Goal: Information Seeking & Learning: Find specific fact

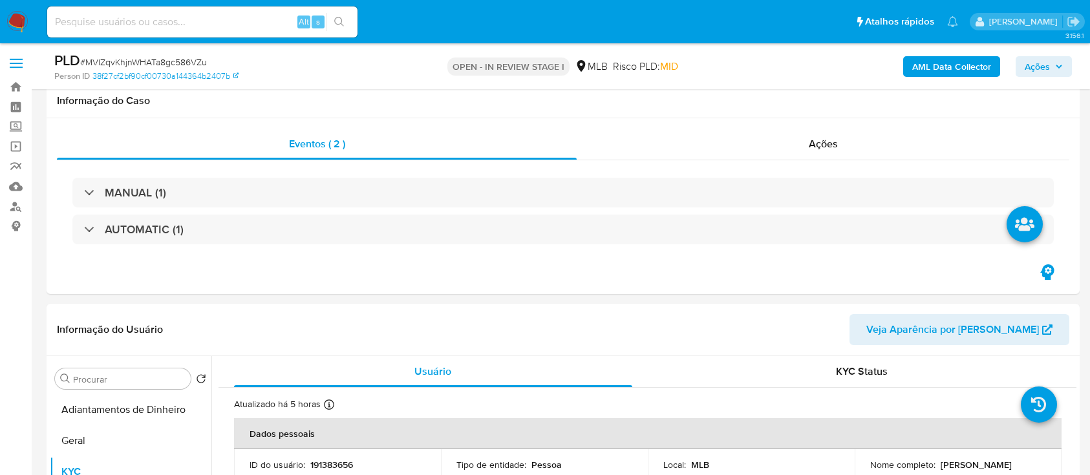
select select "10"
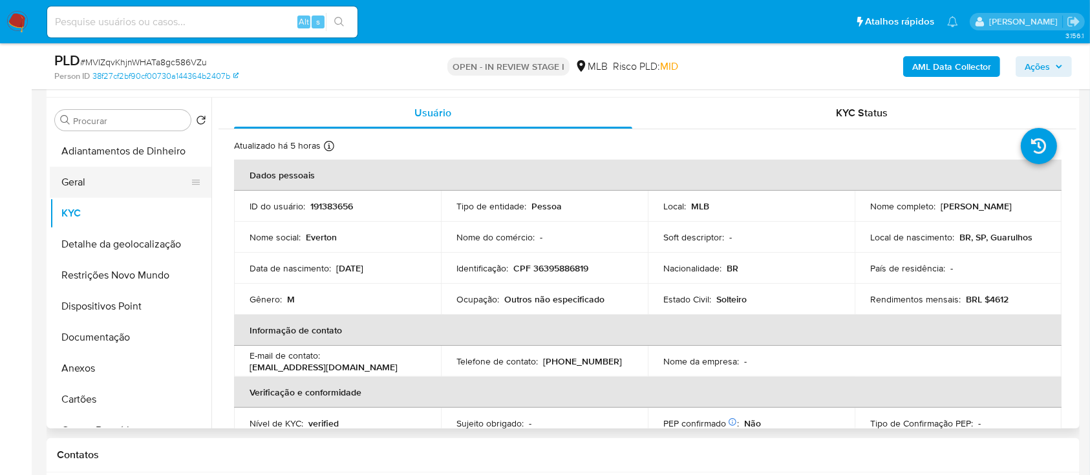
click at [95, 182] on button "Geral" at bounding box center [125, 182] width 151 height 31
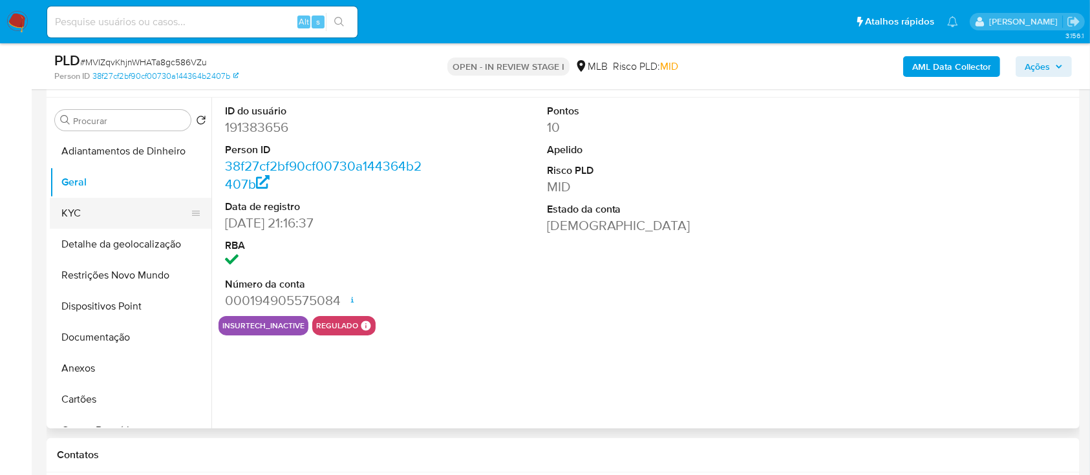
click at [98, 210] on button "KYC" at bounding box center [125, 213] width 151 height 31
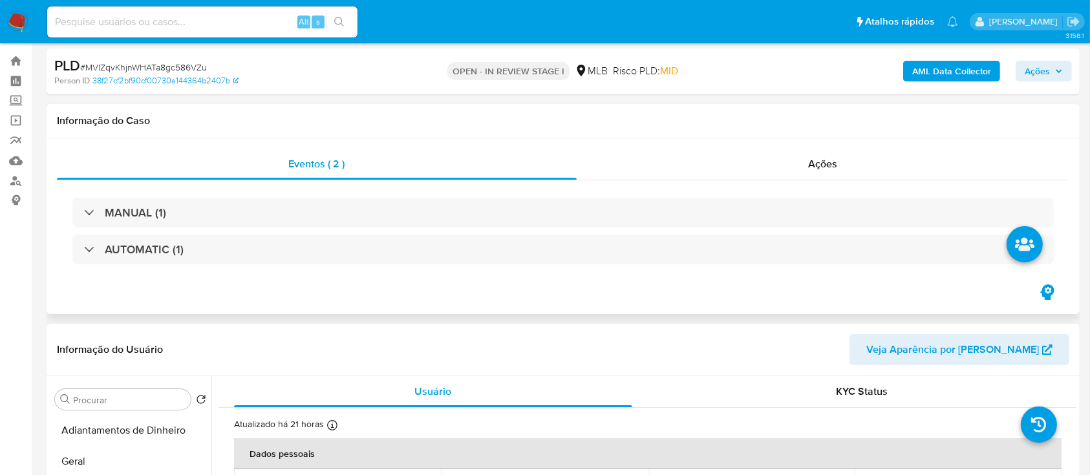
scroll to position [0, 0]
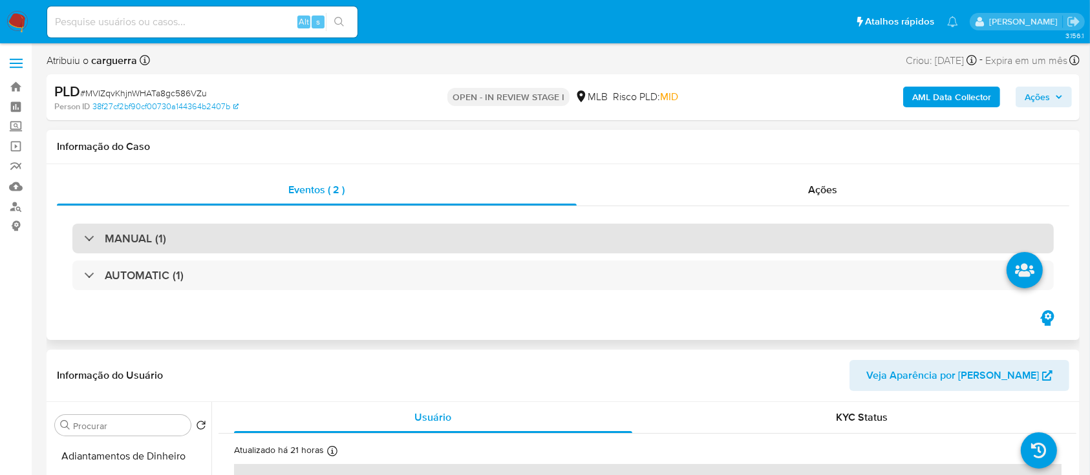
click at [84, 233] on div "MANUAL (1)" at bounding box center [125, 239] width 82 height 14
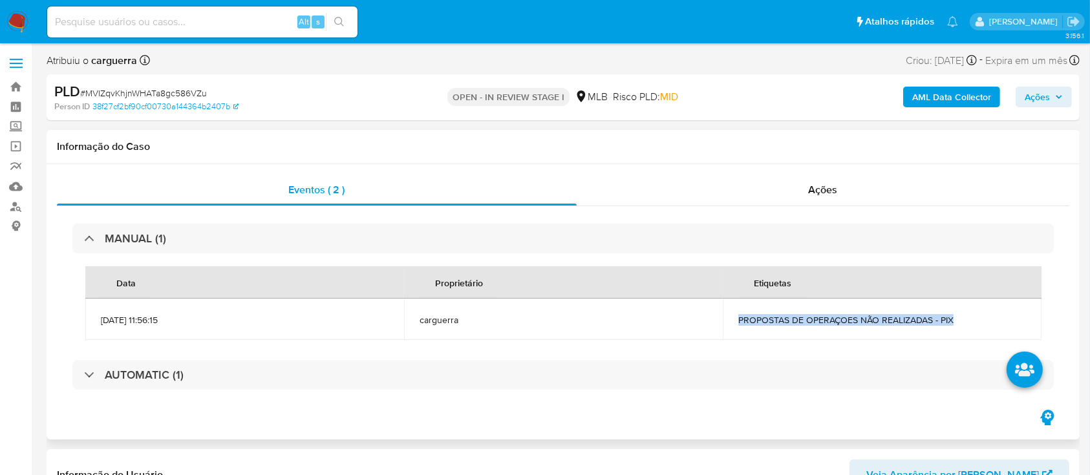
drag, startPoint x: 963, startPoint y: 318, endPoint x: 737, endPoint y: 324, distance: 226.4
click at [737, 324] on td "PROPOSTAS DE OPERAÇOES NÃO REALIZADAS - PIX" at bounding box center [882, 319] width 319 height 41
copy span "PROPOSTAS DE OPERAÇOES NÃO REALIZADAS - PIX"
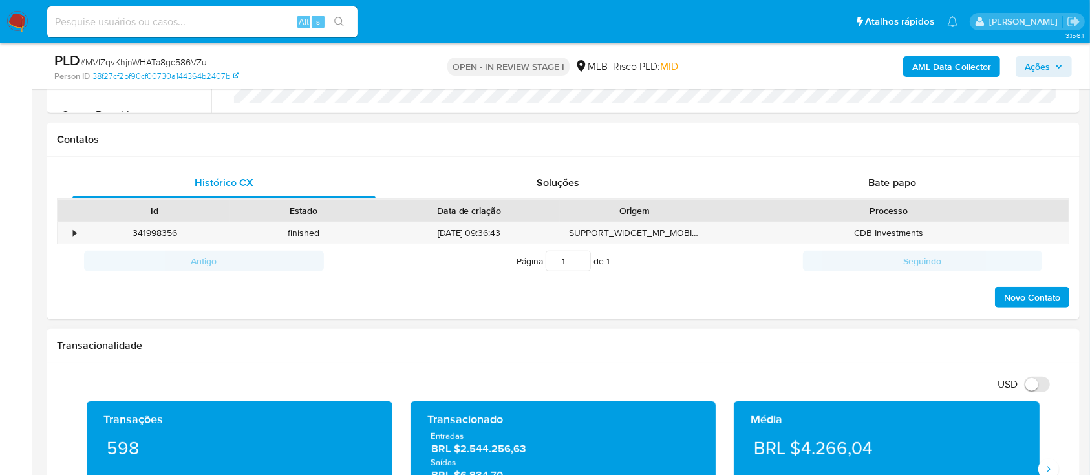
scroll to position [689, 0]
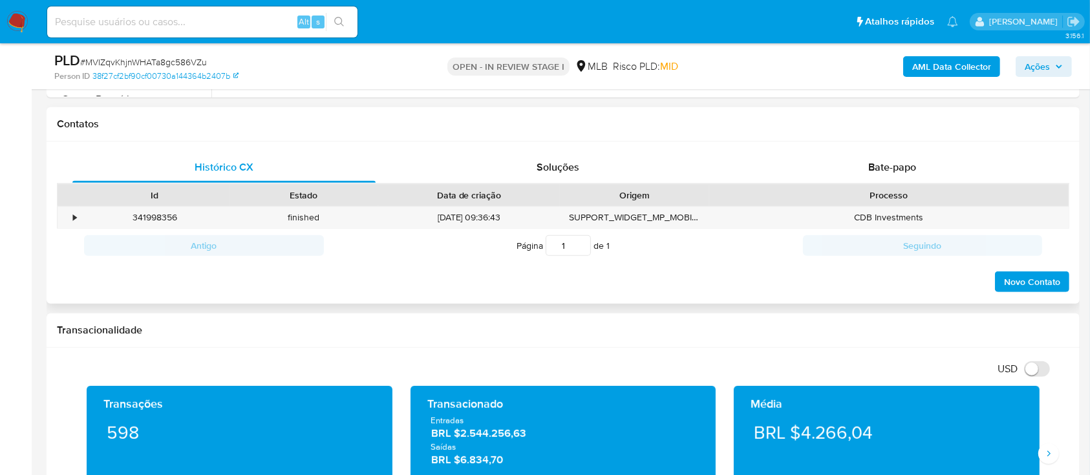
click at [910, 147] on div "Histórico CX Soluções Bate-papo Id Estado Data de criação Origem Processo • 341…" at bounding box center [563, 223] width 1033 height 162
click at [895, 160] on span "Bate-papo" at bounding box center [893, 167] width 48 height 15
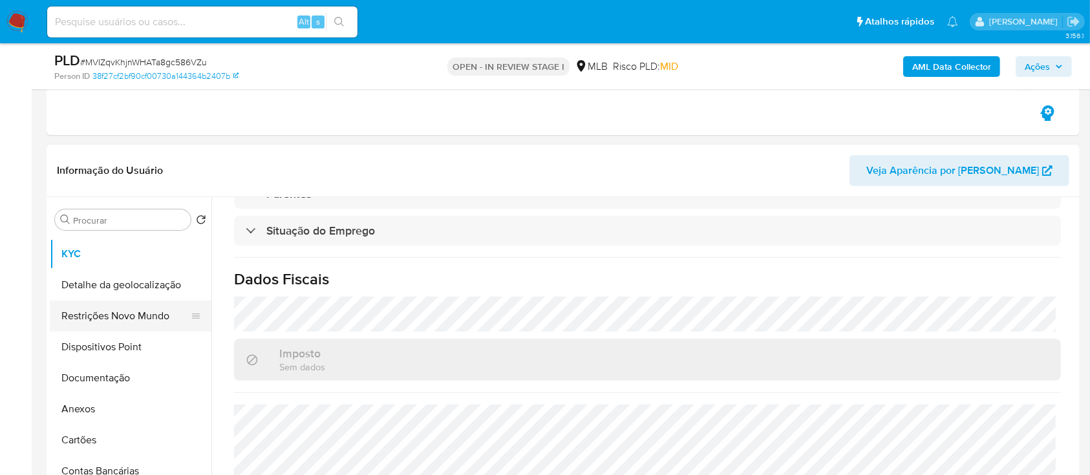
scroll to position [86, 0]
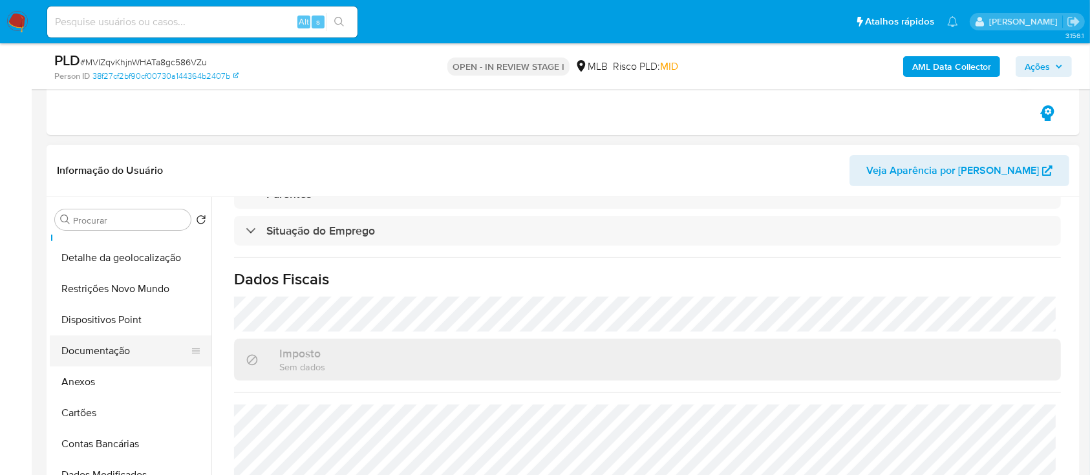
click at [94, 344] on button "Documentação" at bounding box center [125, 351] width 151 height 31
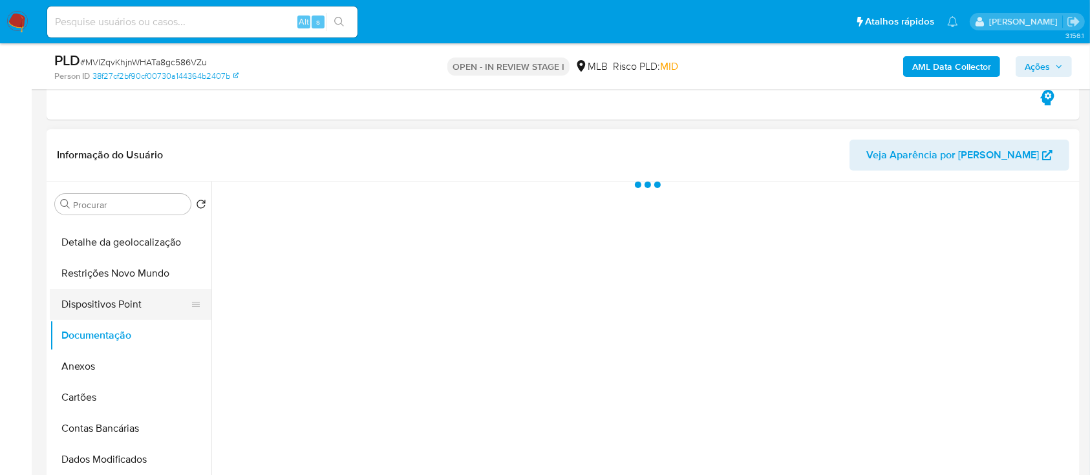
scroll to position [0, 0]
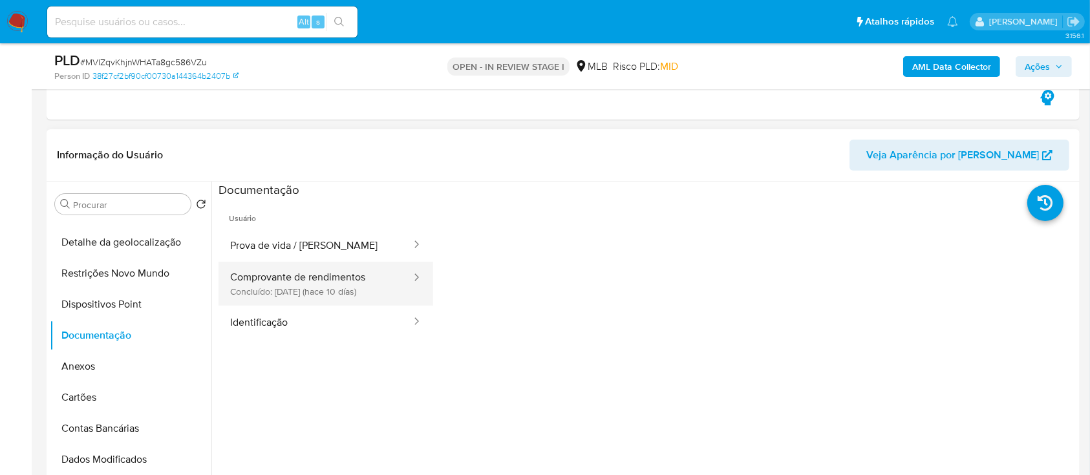
click at [301, 292] on button "Comprovante de rendimentos Concluído: 19/08/2025 (hace 10 días)" at bounding box center [316, 284] width 194 height 44
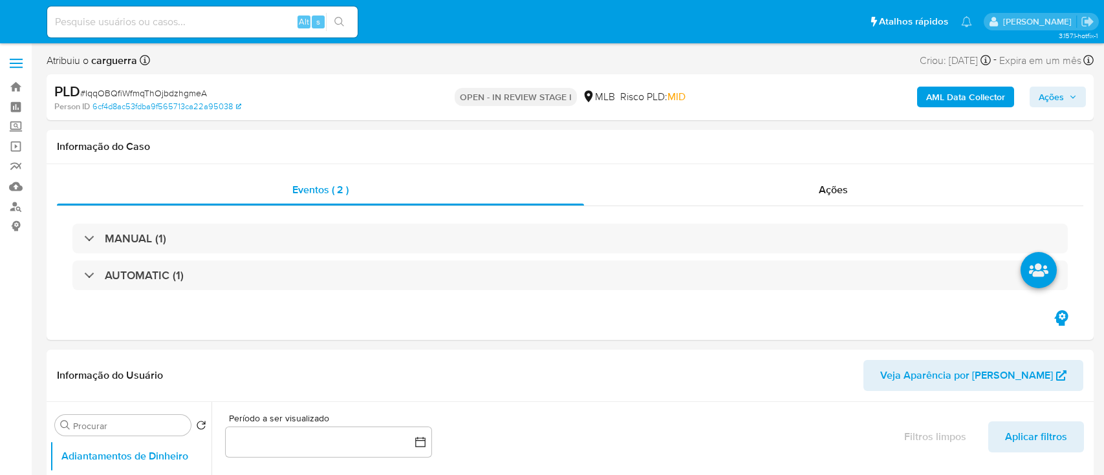
select select "10"
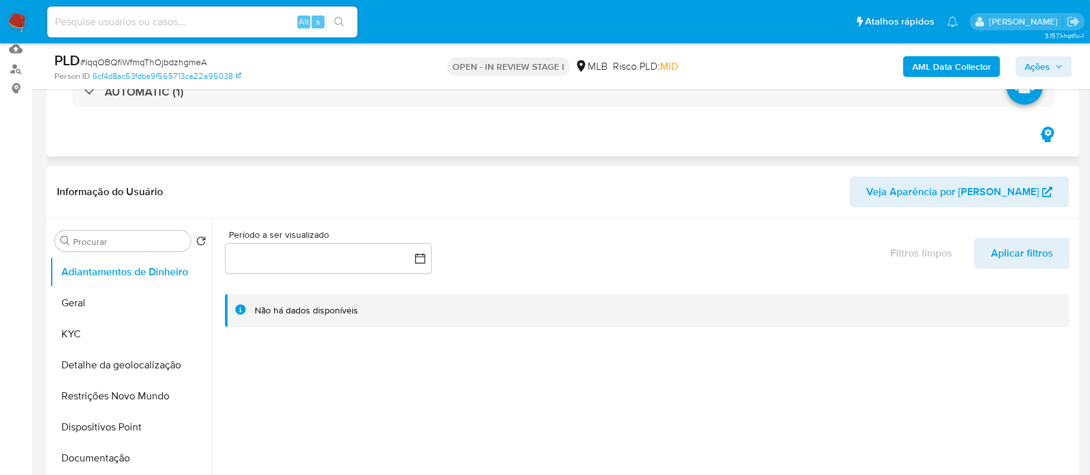
scroll to position [172, 0]
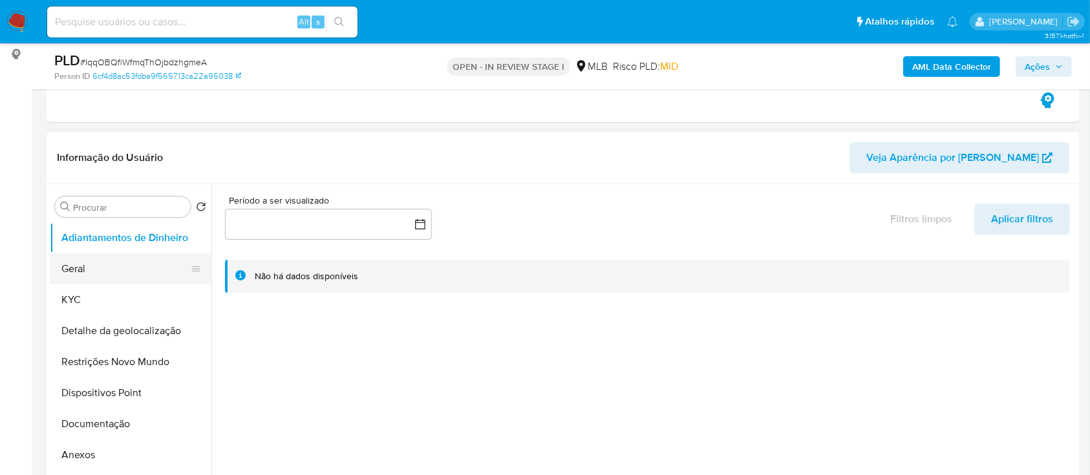
click at [100, 277] on button "Geral" at bounding box center [125, 269] width 151 height 31
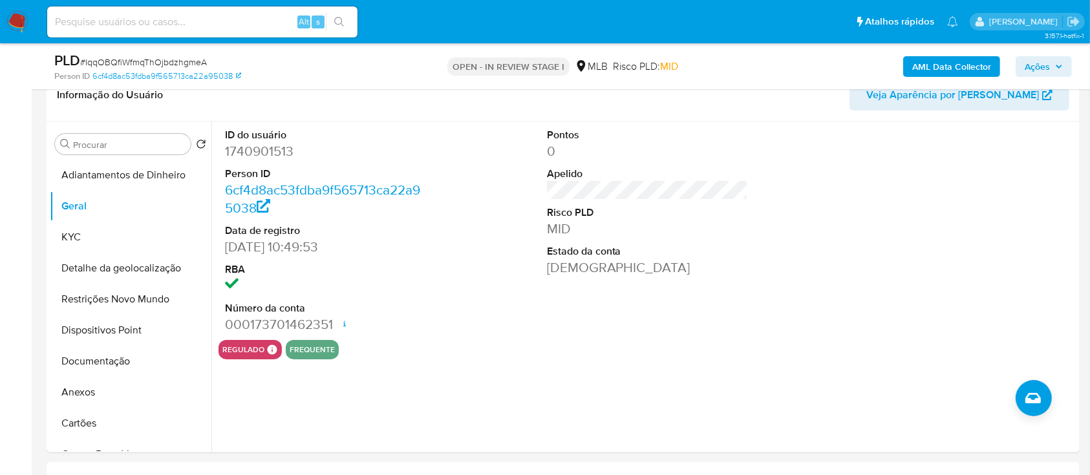
scroll to position [259, 0]
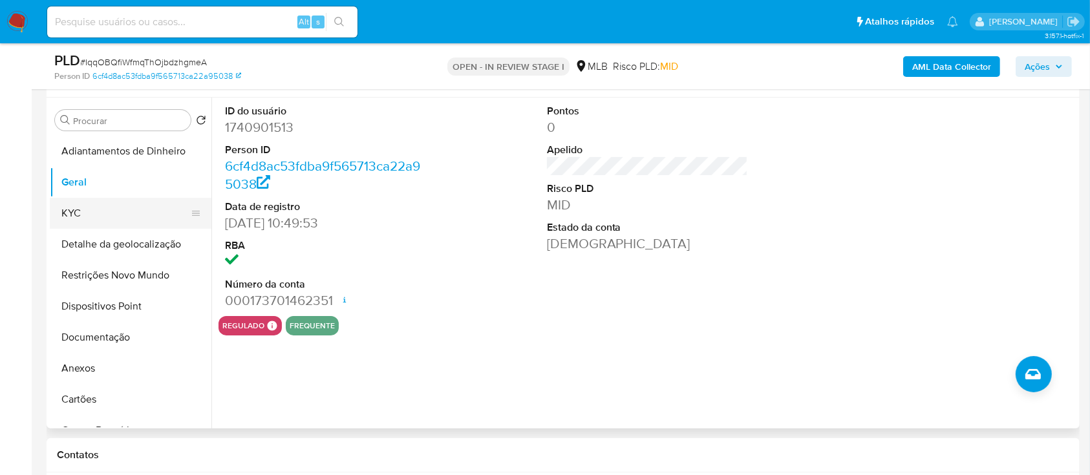
click at [118, 218] on button "KYC" at bounding box center [125, 213] width 151 height 31
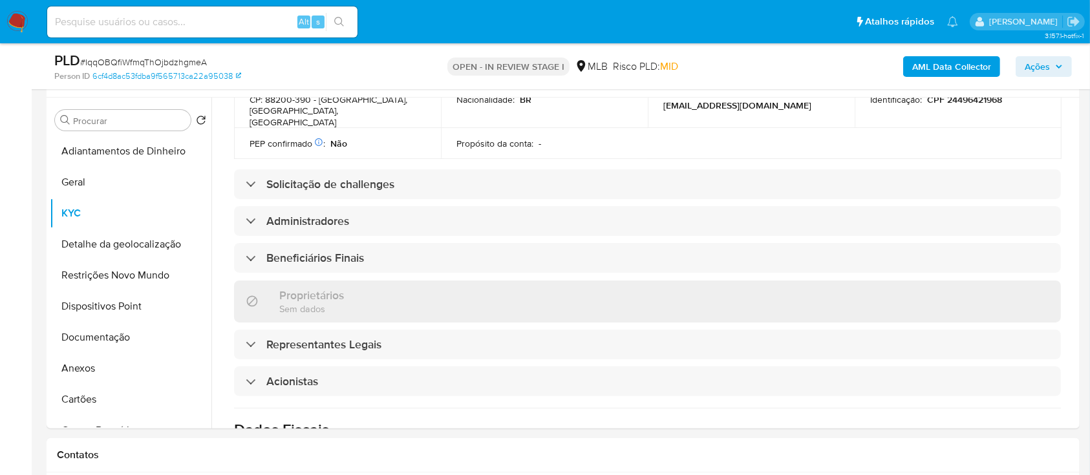
scroll to position [507, 0]
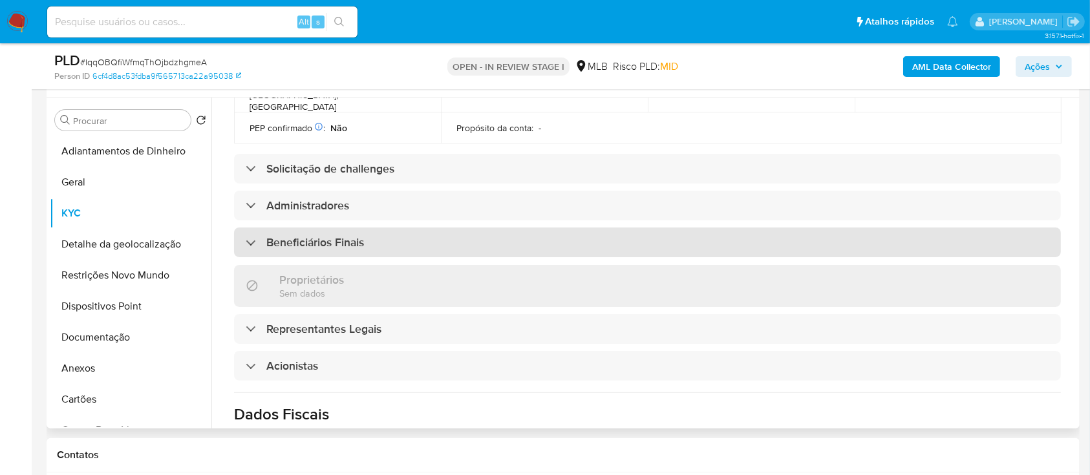
click at [259, 235] on div "Beneficiários Finais" at bounding box center [305, 242] width 118 height 14
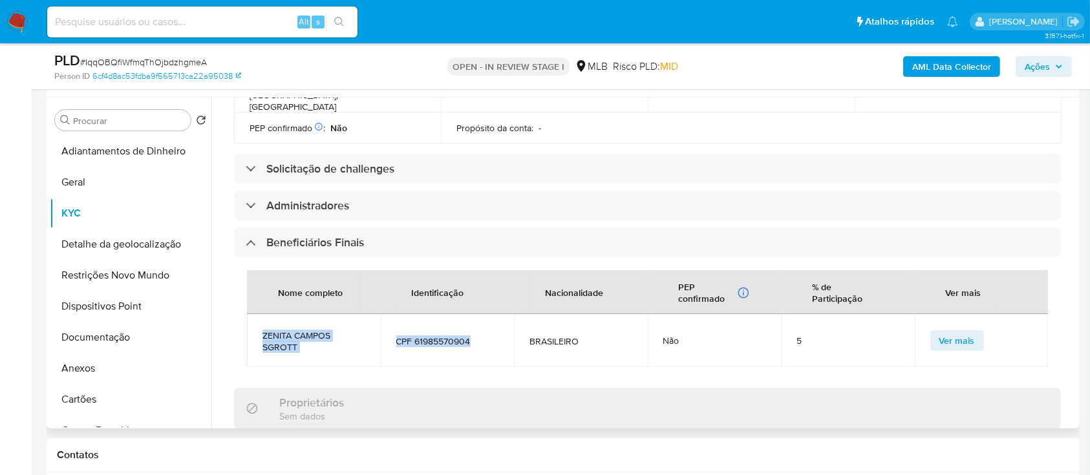
drag, startPoint x: 475, startPoint y: 319, endPoint x: 255, endPoint y: 308, distance: 220.2
click at [255, 314] on tr "ZENITA CAMPOS SGROTT CPF 61985570904 BRASILEIRO Não 5 Ver mais" at bounding box center [647, 340] width 801 height 53
copy tr "ZENITA CAMPOS SGROTT CPF 61985570904"
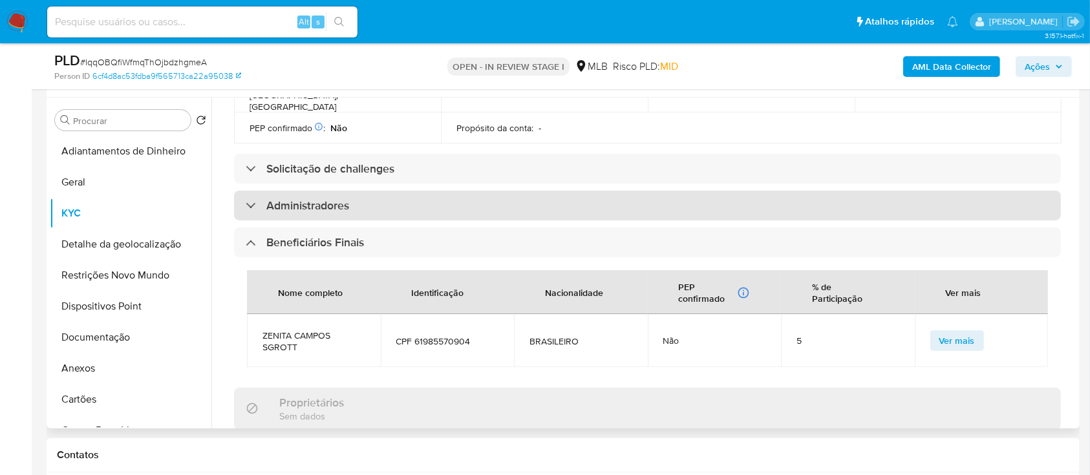
click at [257, 199] on div "Administradores" at bounding box center [297, 206] width 103 height 14
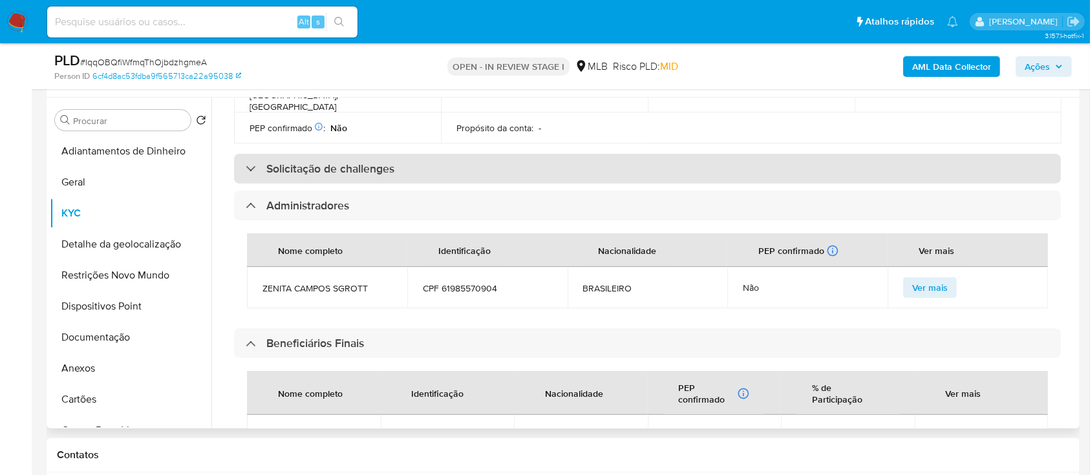
click at [265, 162] on div "Solicitação de challenges" at bounding box center [320, 169] width 149 height 14
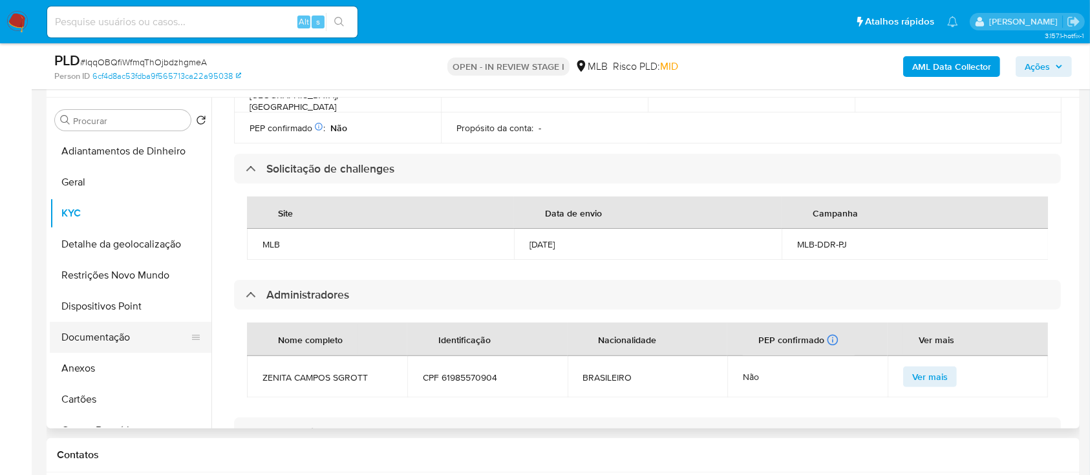
click at [103, 343] on button "Documentação" at bounding box center [125, 337] width 151 height 31
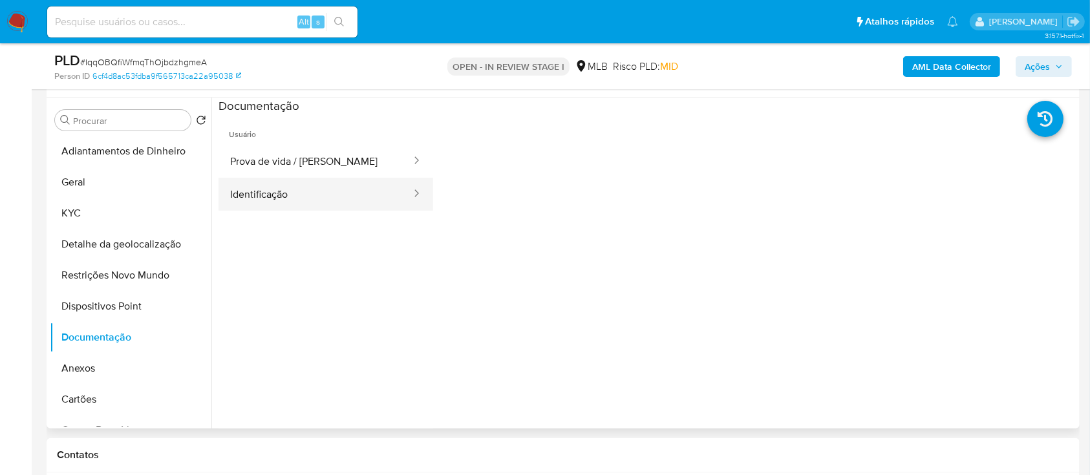
click at [335, 184] on button "Identificação" at bounding box center [316, 194] width 194 height 33
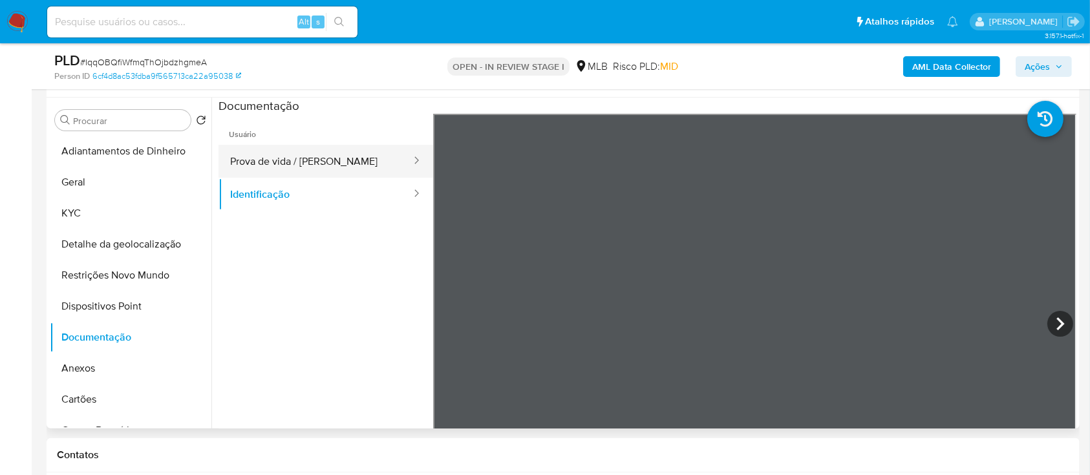
click at [299, 170] on button "Prova de vida / Selfie" at bounding box center [316, 161] width 194 height 33
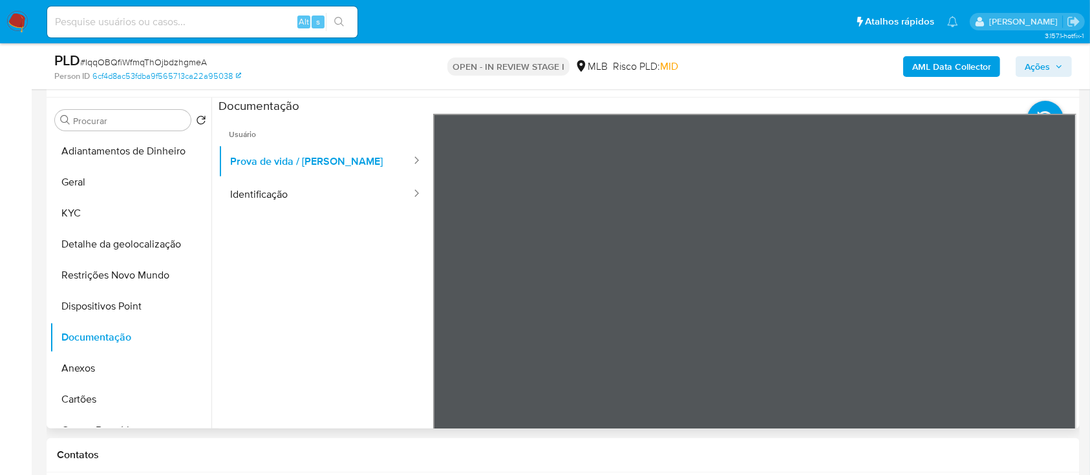
click at [275, 142] on span "Usuário" at bounding box center [326, 129] width 215 height 31
click at [84, 199] on button "KYC" at bounding box center [125, 213] width 151 height 31
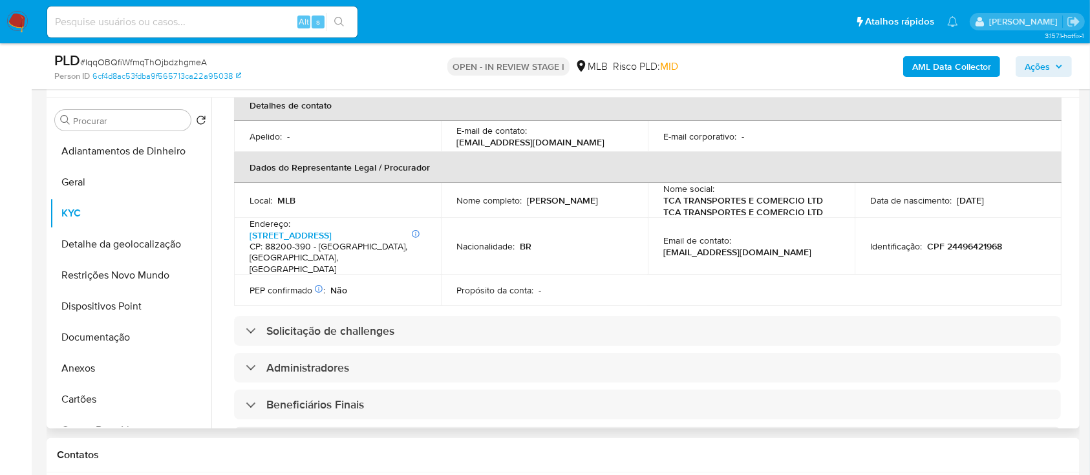
scroll to position [431, 0]
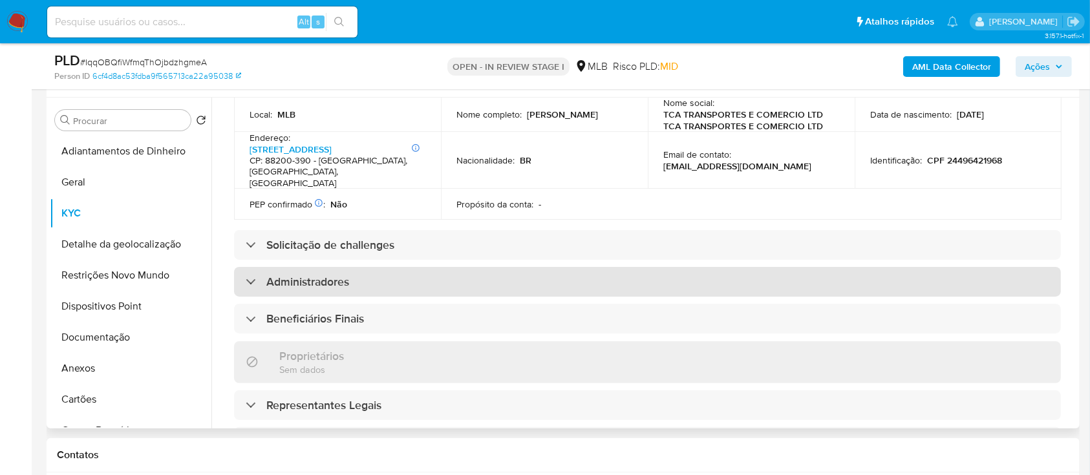
click at [246, 281] on div at bounding box center [246, 281] width 0 height 0
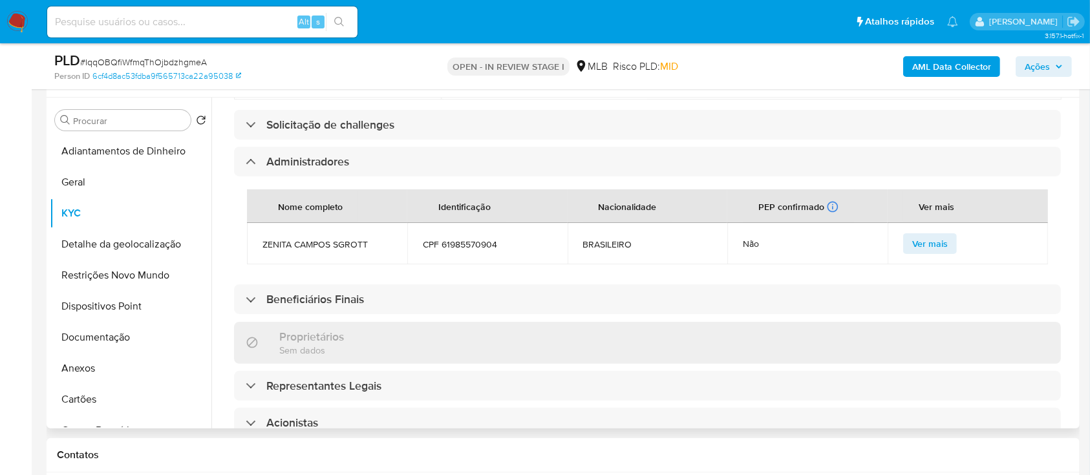
scroll to position [603, 0]
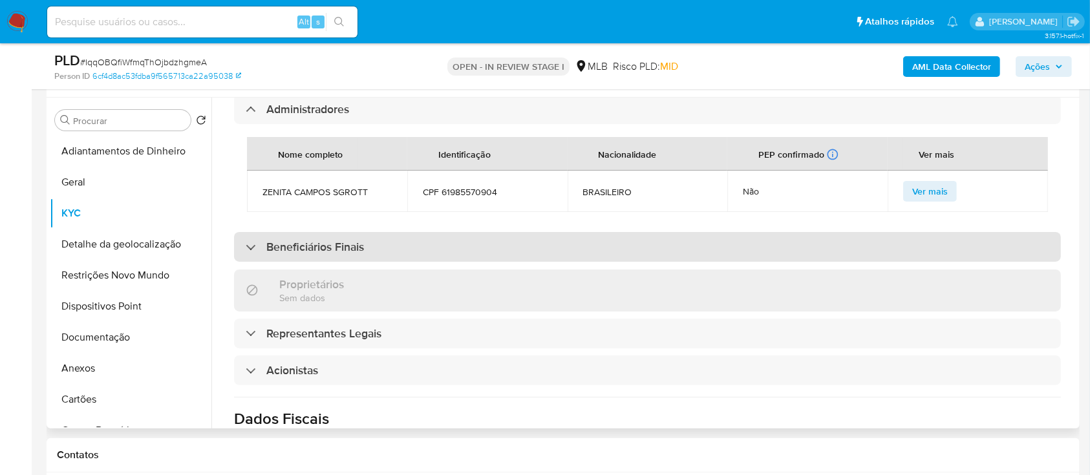
click at [264, 240] on div "Beneficiários Finais" at bounding box center [305, 247] width 118 height 14
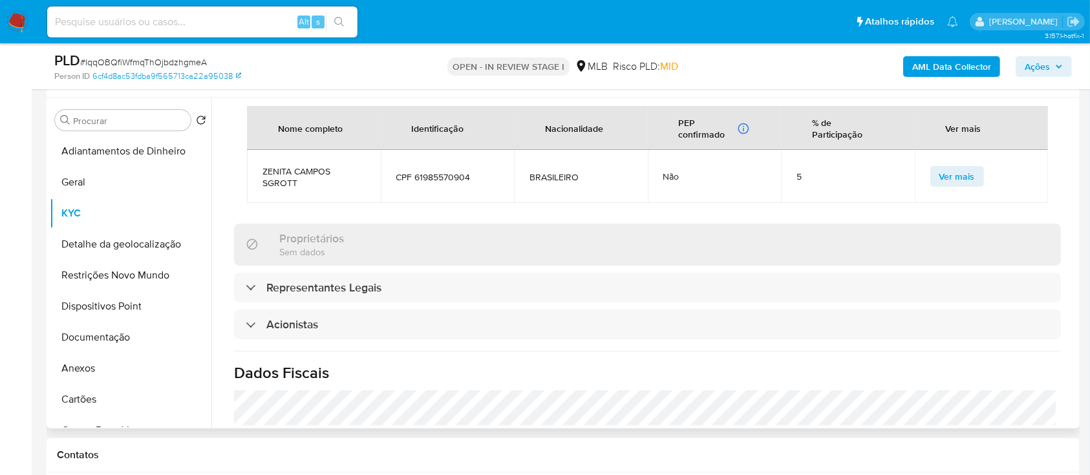
scroll to position [776, 0]
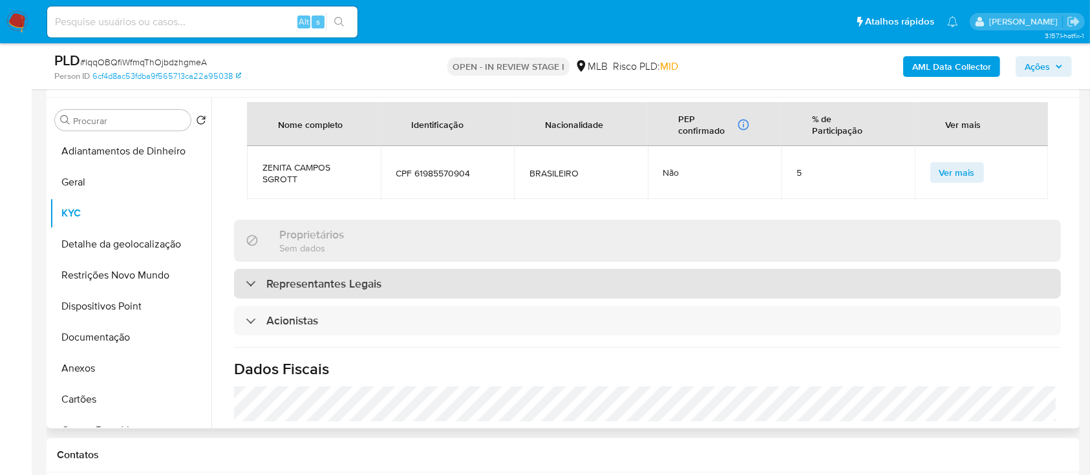
click at [345, 277] on h3 "Representantes Legais" at bounding box center [323, 284] width 115 height 14
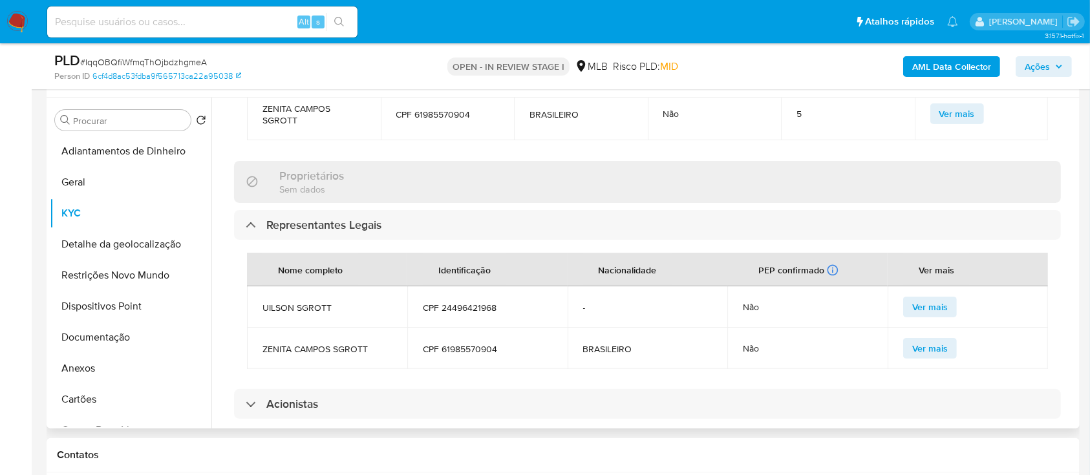
scroll to position [862, 0]
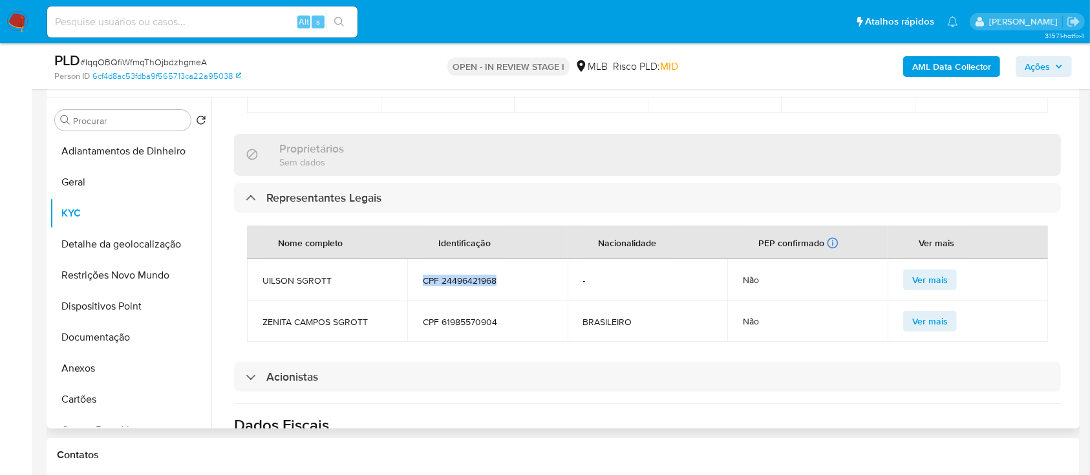
drag, startPoint x: 512, startPoint y: 264, endPoint x: 416, endPoint y: 257, distance: 96.0
click at [416, 259] on td "CPF 24496421968" at bounding box center [487, 279] width 160 height 41
copy span "CPF 24496421968"
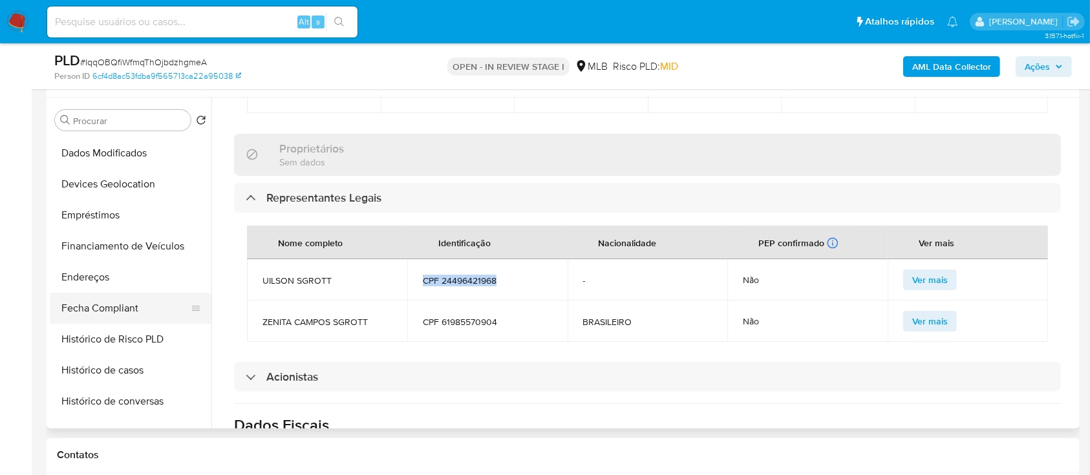
scroll to position [431, 0]
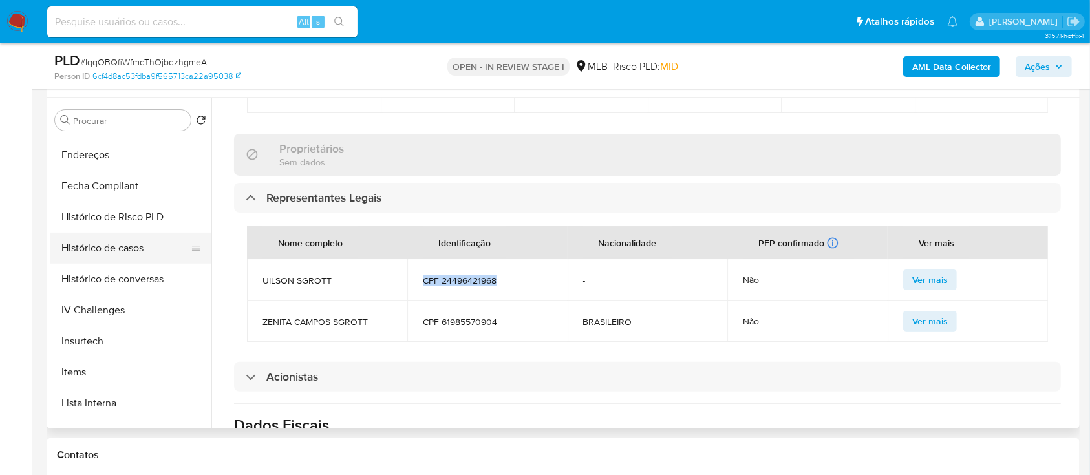
click at [121, 253] on button "Histórico de casos" at bounding box center [125, 248] width 151 height 31
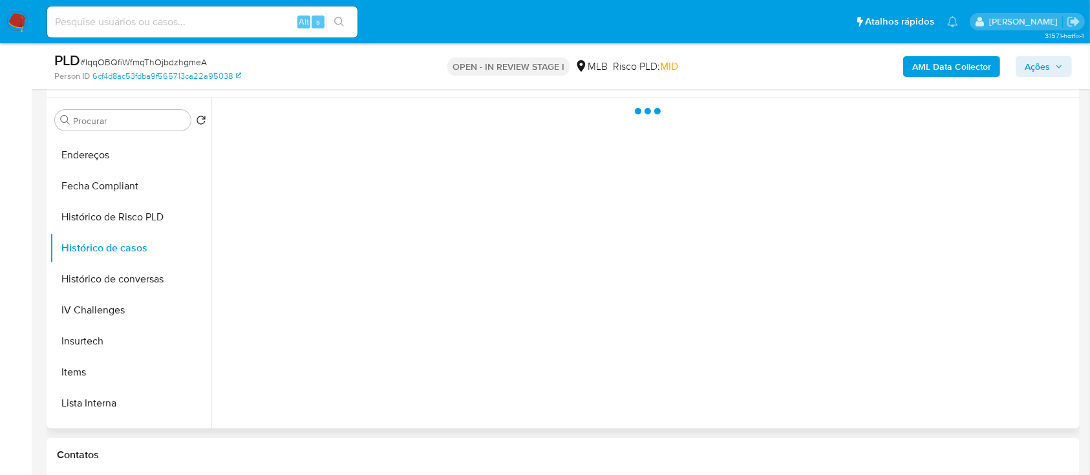
scroll to position [0, 0]
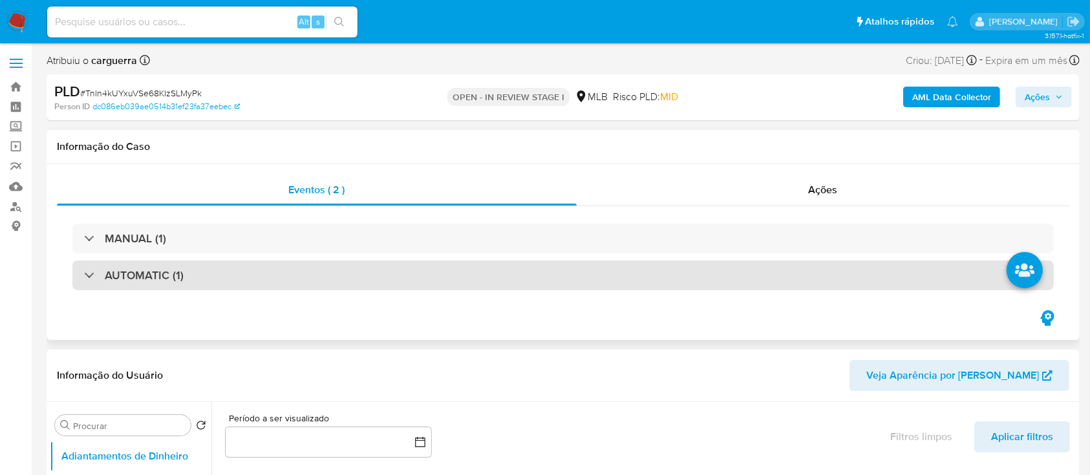
scroll to position [172, 0]
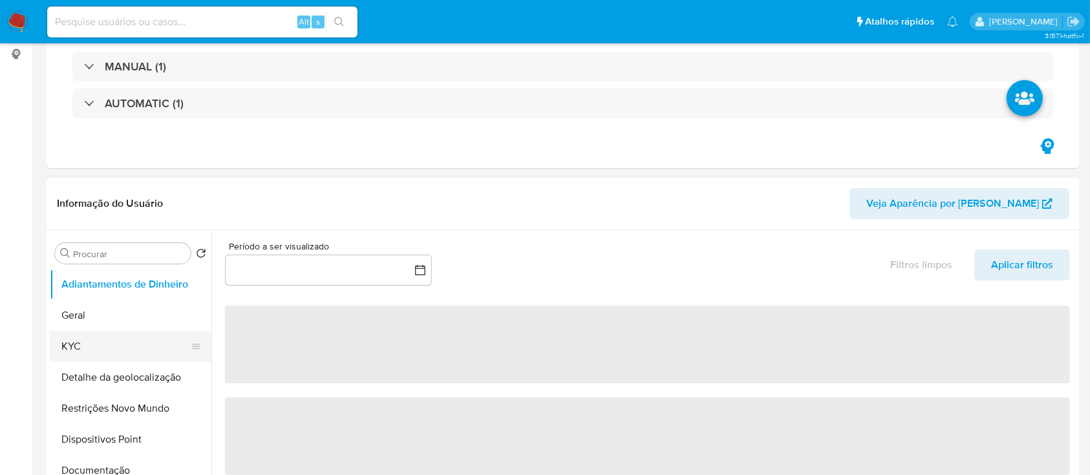
select select "10"
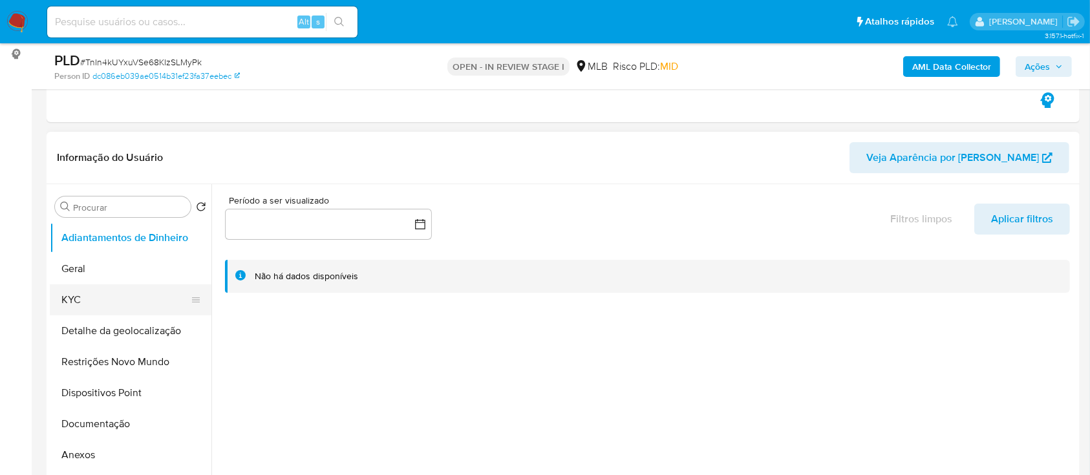
click at [98, 296] on button "KYC" at bounding box center [125, 300] width 151 height 31
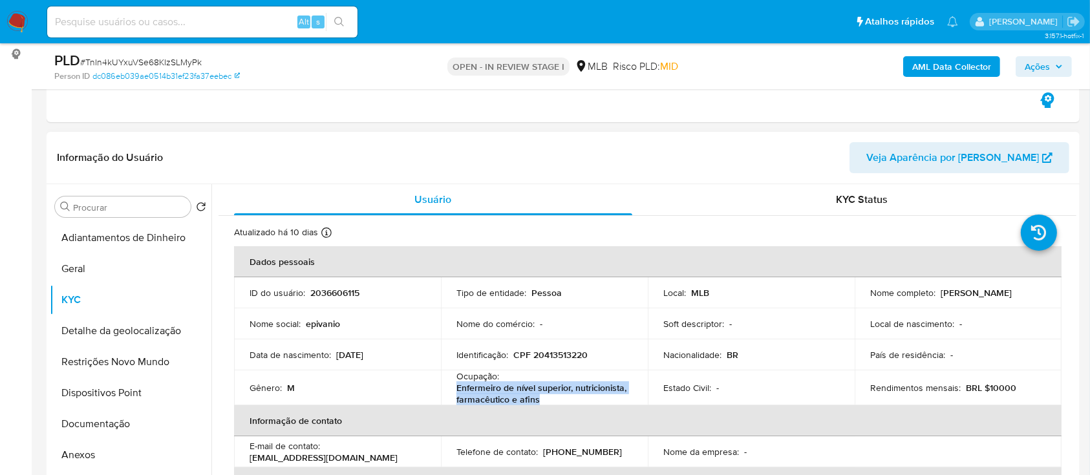
drag, startPoint x: 595, startPoint y: 398, endPoint x: 455, endPoint y: 389, distance: 140.0
click at [457, 389] on p "Enfermeiro de nível superior, nutricionista, farmacêutico e afins" at bounding box center [542, 393] width 171 height 23
copy p "Enfermeiro de nível superior, nutricionista, farmacêutico e afins"
drag, startPoint x: 87, startPoint y: 435, endPoint x: 129, endPoint y: 413, distance: 47.1
click at [87, 435] on button "Documentação" at bounding box center [125, 424] width 151 height 31
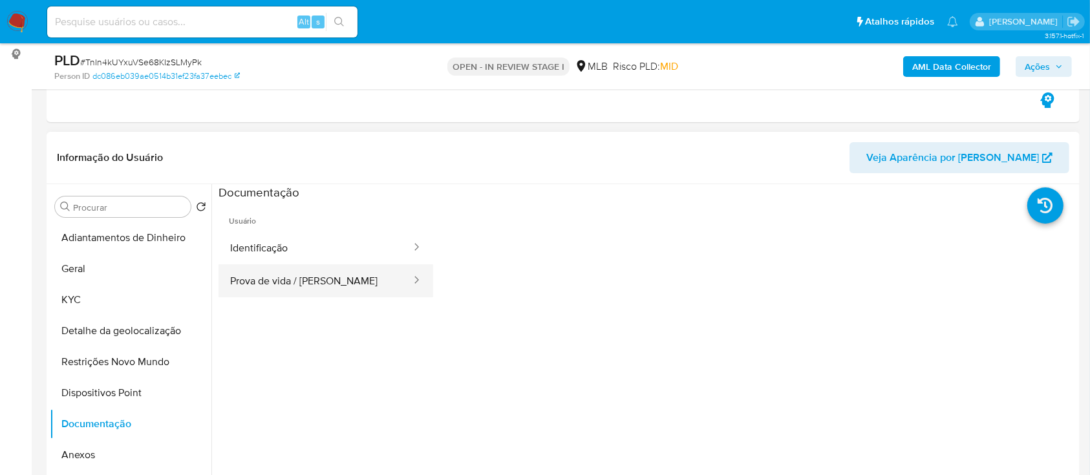
click at [288, 285] on button "Prova de vida / [PERSON_NAME]" at bounding box center [316, 281] width 194 height 33
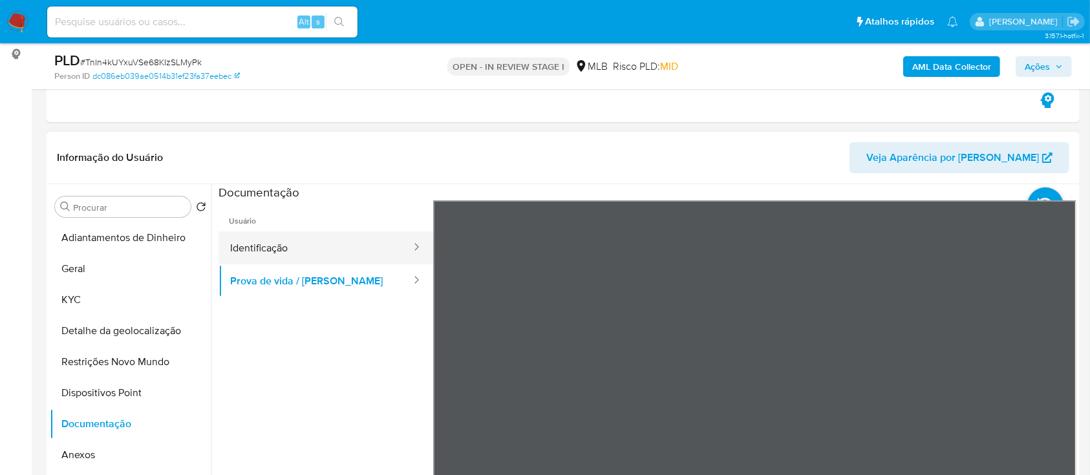
drag, startPoint x: 323, startPoint y: 245, endPoint x: 332, endPoint y: 243, distance: 9.4
click at [323, 246] on button "Identificação" at bounding box center [316, 248] width 194 height 33
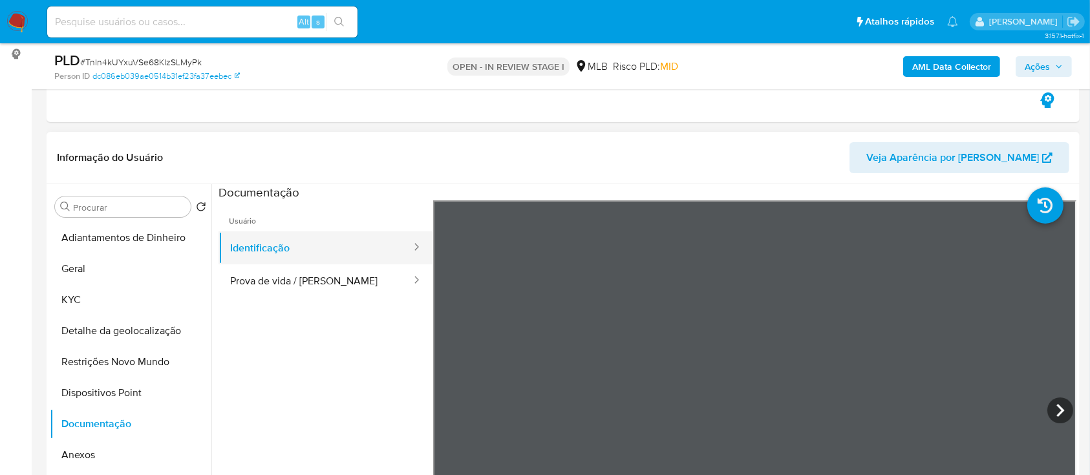
click at [323, 248] on button "Identificação" at bounding box center [316, 248] width 194 height 33
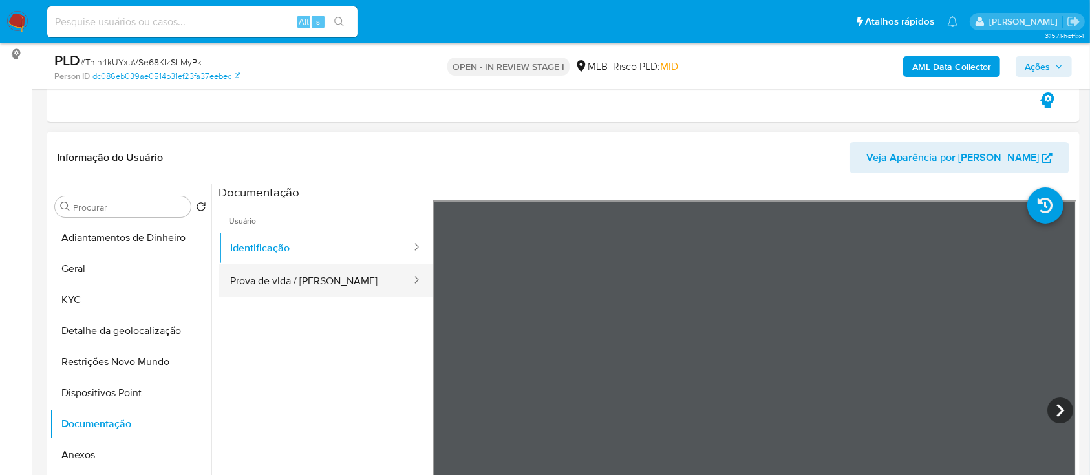
click at [355, 296] on button "Prova de vida / Selfie" at bounding box center [316, 281] width 194 height 33
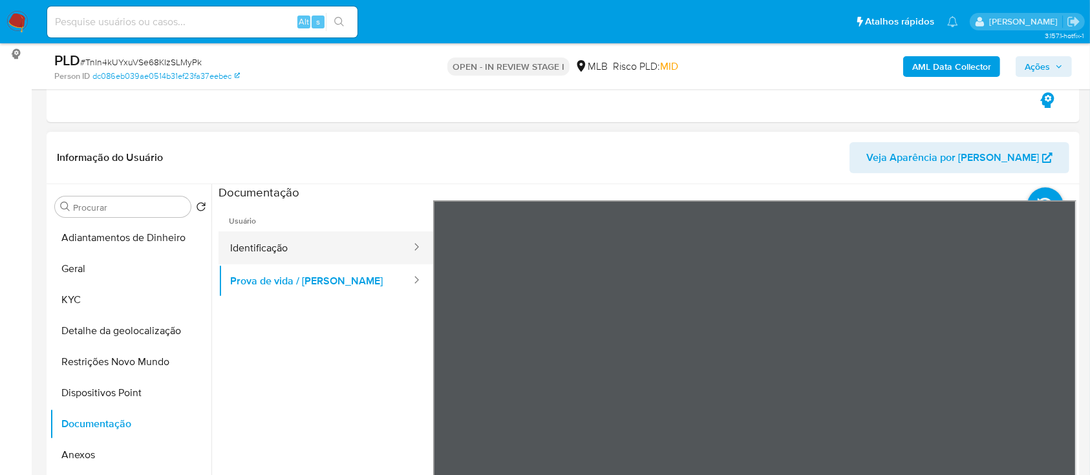
click at [332, 263] on button "Identificação" at bounding box center [316, 248] width 194 height 33
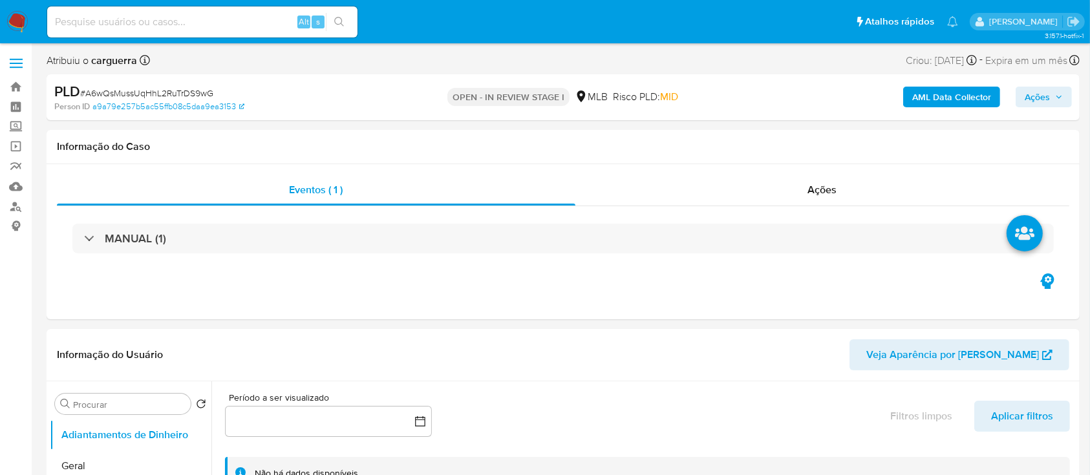
select select "10"
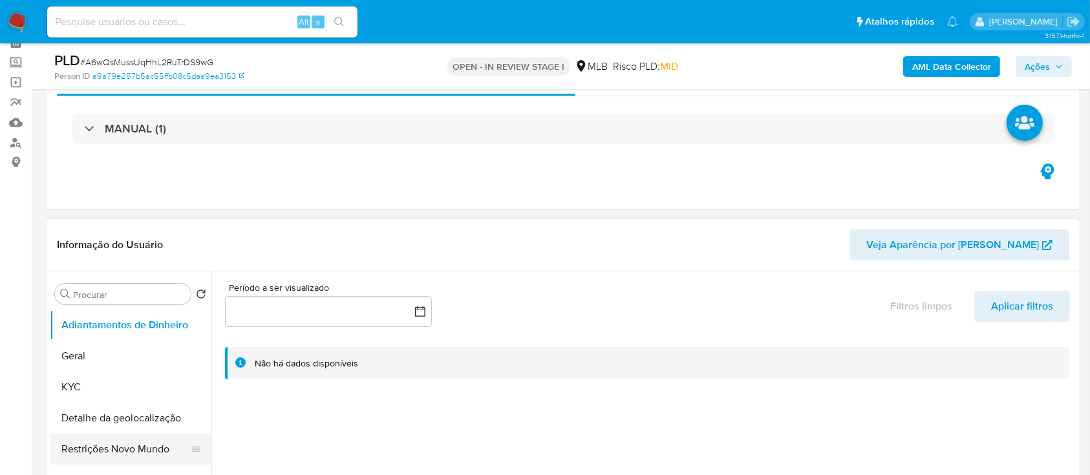
scroll to position [172, 0]
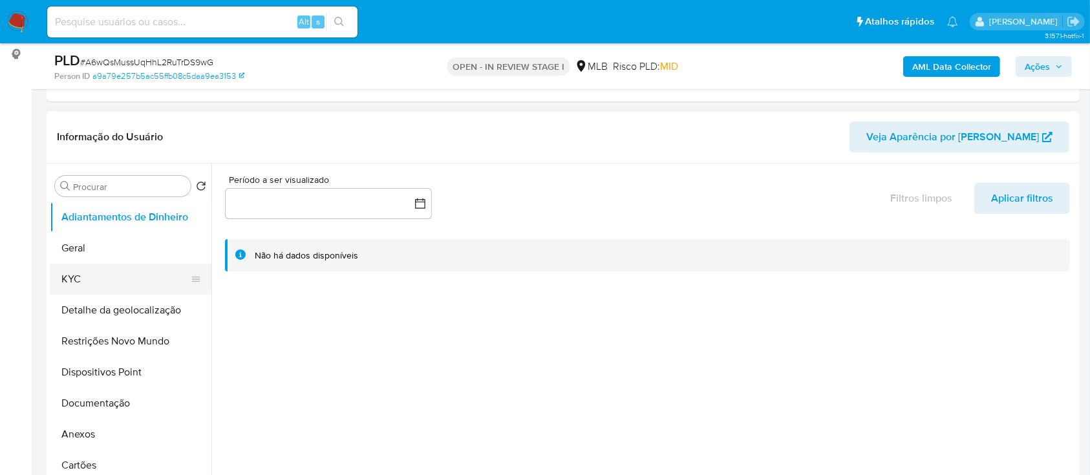
click at [98, 266] on button "KYC" at bounding box center [125, 279] width 151 height 31
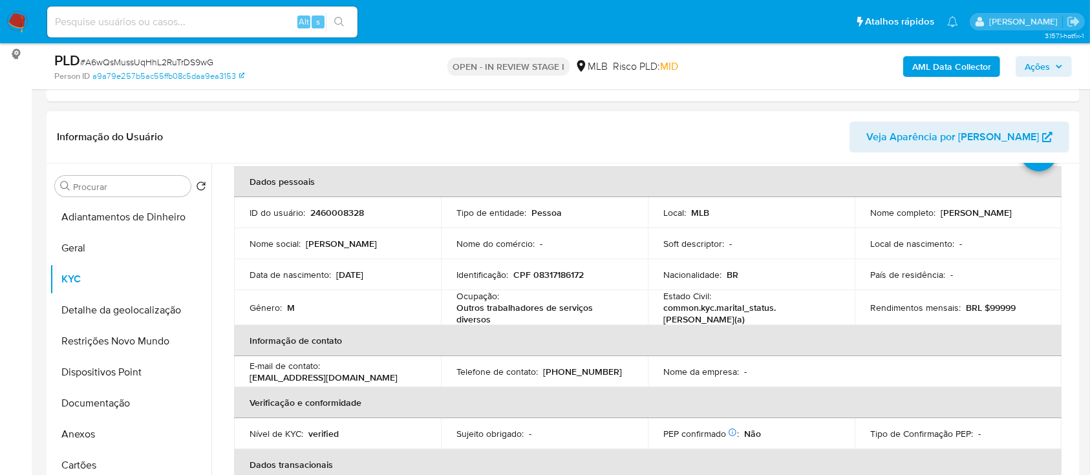
scroll to position [86, 0]
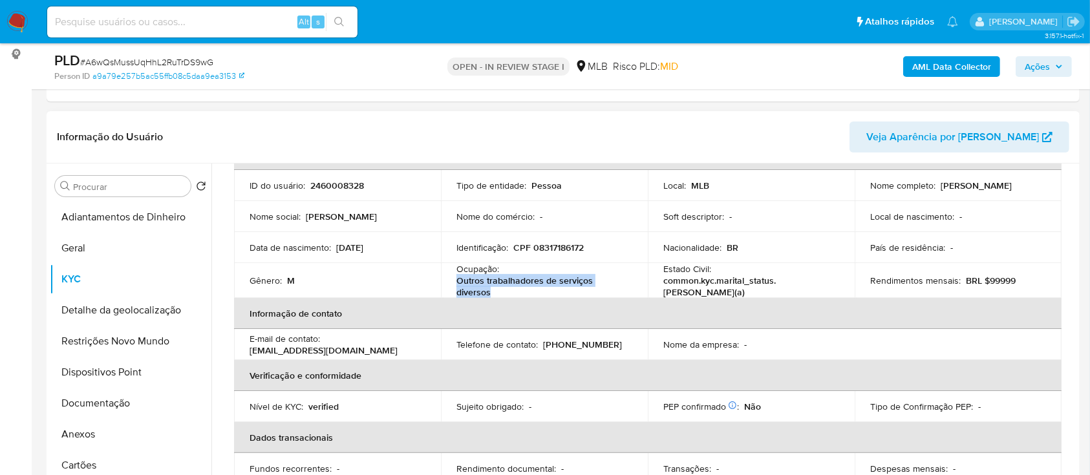
drag, startPoint x: 499, startPoint y: 293, endPoint x: 456, endPoint y: 285, distance: 44.0
click at [457, 285] on p "Outros trabalhadores de serviços diversos" at bounding box center [542, 286] width 171 height 23
copy p "Outros trabalhadores de serviços diversos"
drag, startPoint x: 114, startPoint y: 401, endPoint x: 130, endPoint y: 396, distance: 17.0
click at [114, 402] on button "Documentação" at bounding box center [125, 403] width 151 height 31
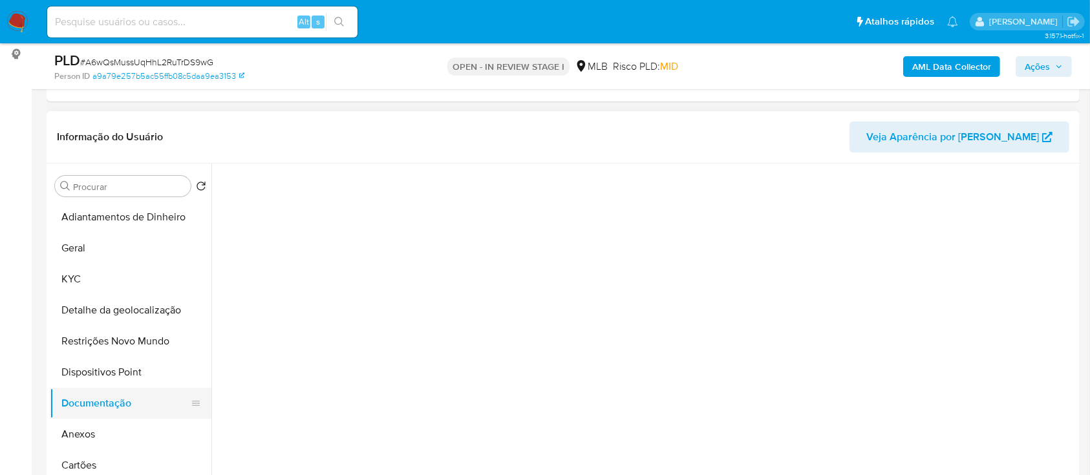
scroll to position [0, 0]
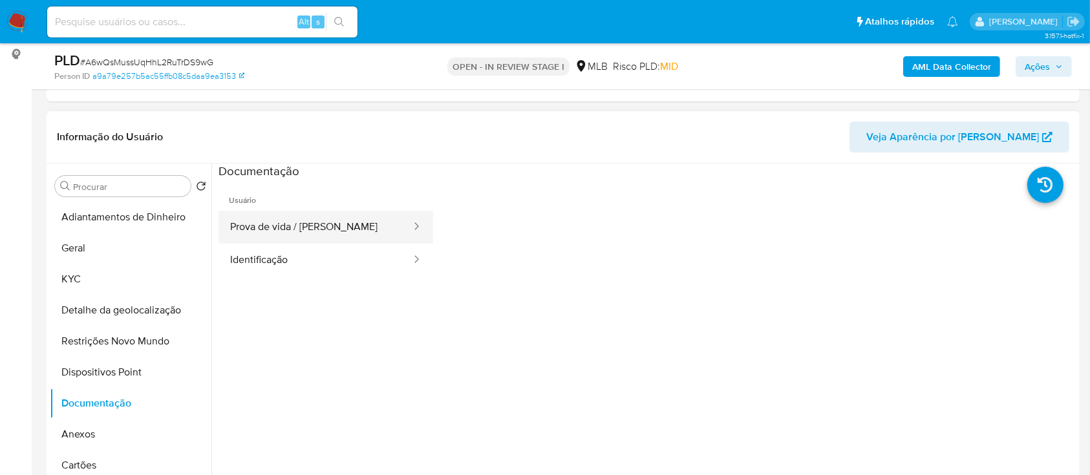
click at [337, 235] on button "Prova de vida / [PERSON_NAME]" at bounding box center [316, 227] width 194 height 33
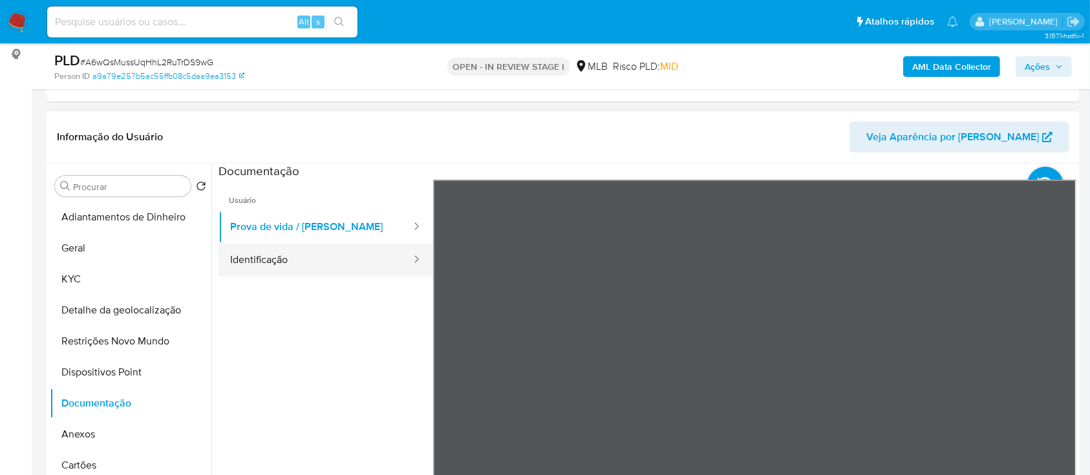
click at [355, 266] on button "Identificação" at bounding box center [316, 260] width 194 height 33
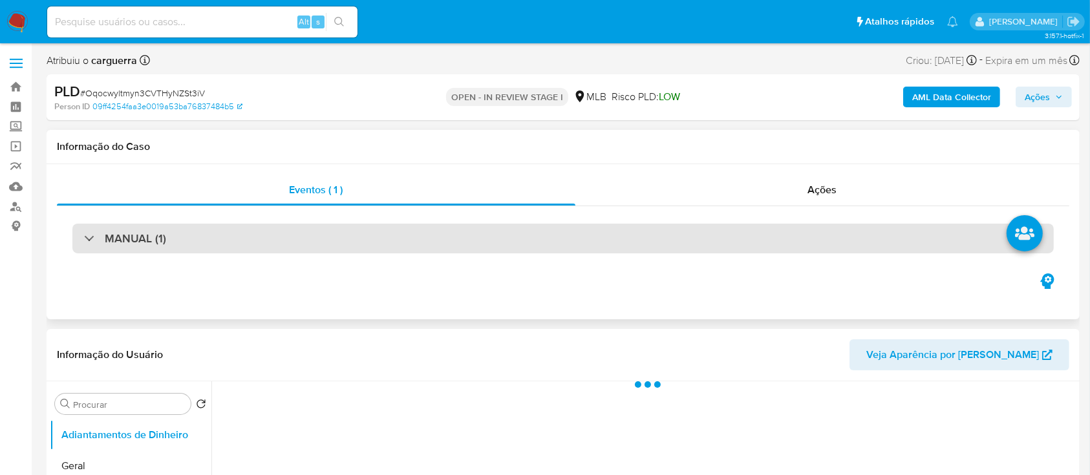
scroll to position [172, 0]
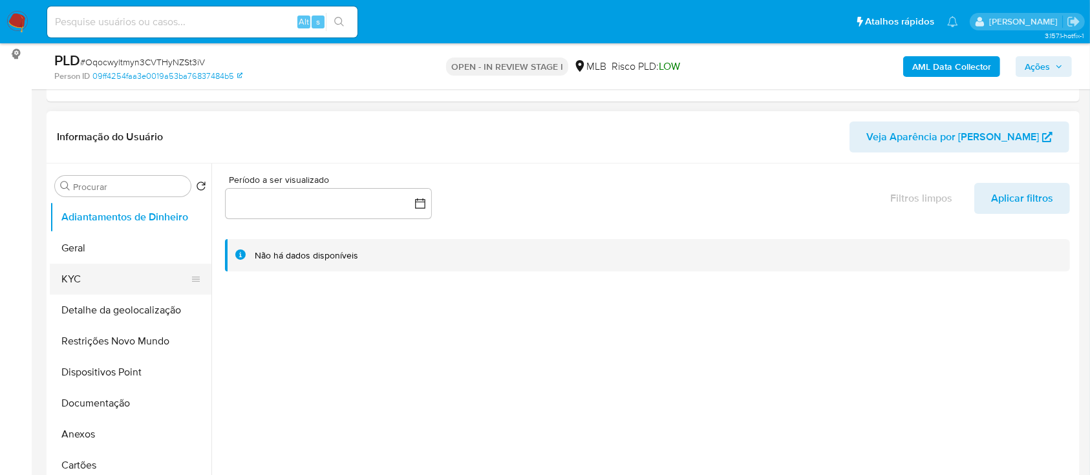
select select "10"
click at [105, 281] on button "KYC" at bounding box center [125, 279] width 151 height 31
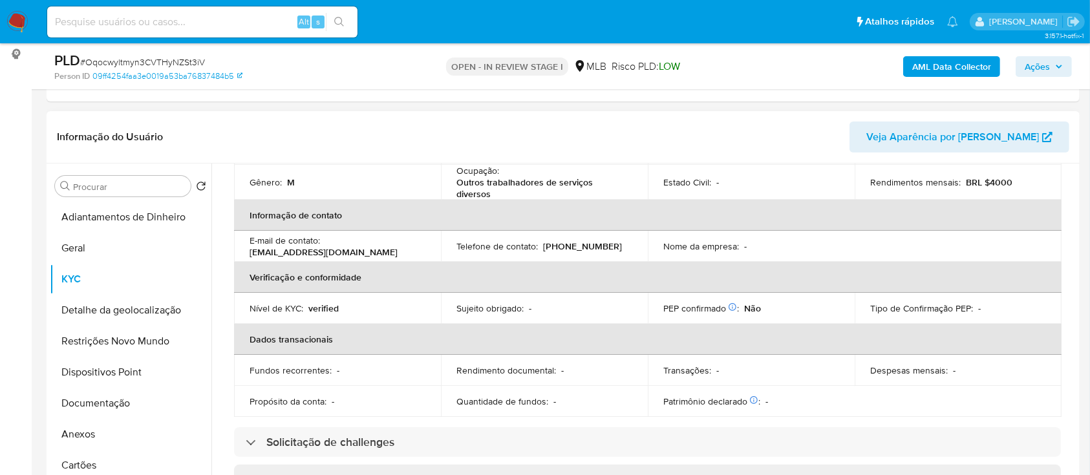
scroll to position [86, 0]
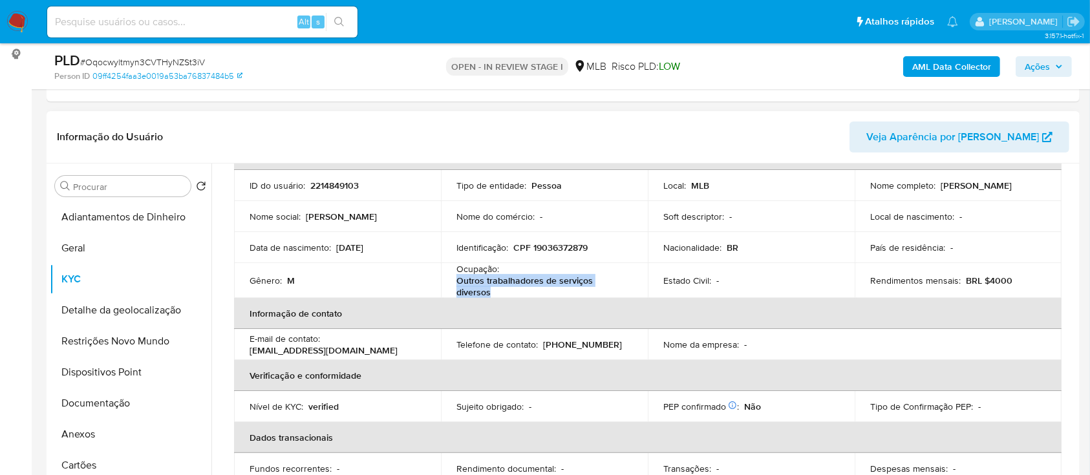
drag, startPoint x: 490, startPoint y: 291, endPoint x: 519, endPoint y: 294, distance: 28.6
click at [458, 283] on p "Outros trabalhadores de serviços diversos" at bounding box center [542, 286] width 171 height 23
copy p "Outros trabalhadores de serviços diversos"
